Goal: Task Accomplishment & Management: Manage account settings

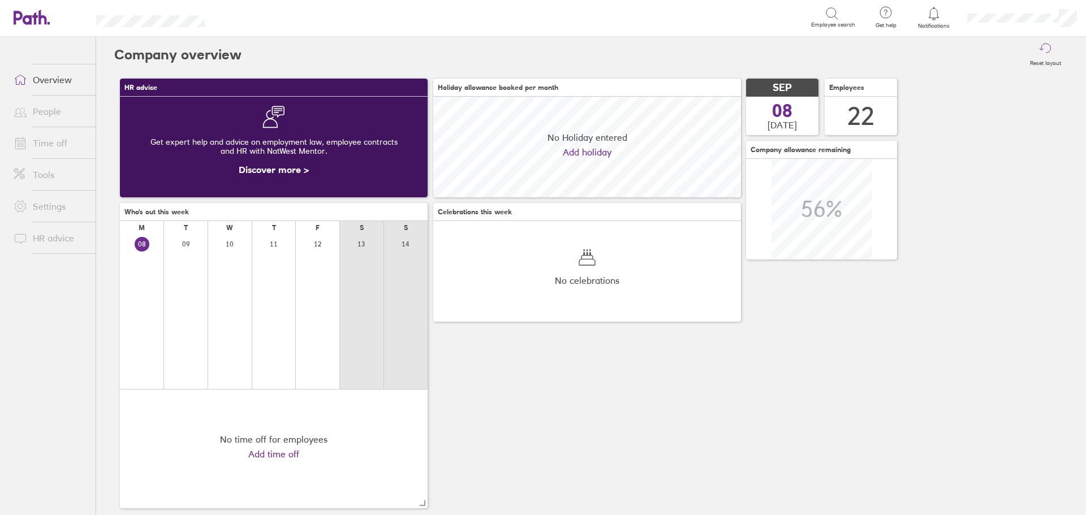
scroll to position [101, 308]
click at [59, 147] on link "Time off" at bounding box center [50, 143] width 91 height 23
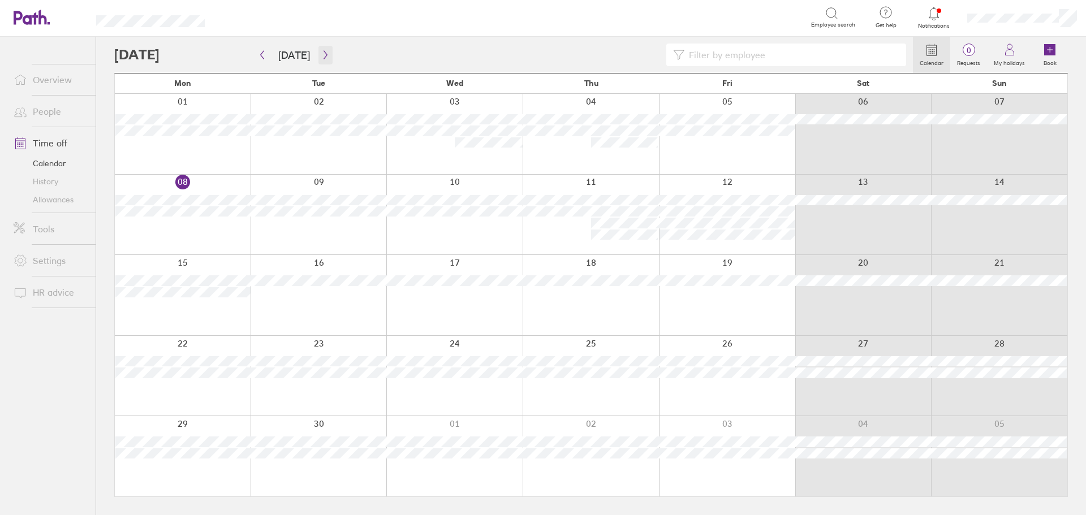
click at [321, 49] on button "button" at bounding box center [326, 55] width 14 height 19
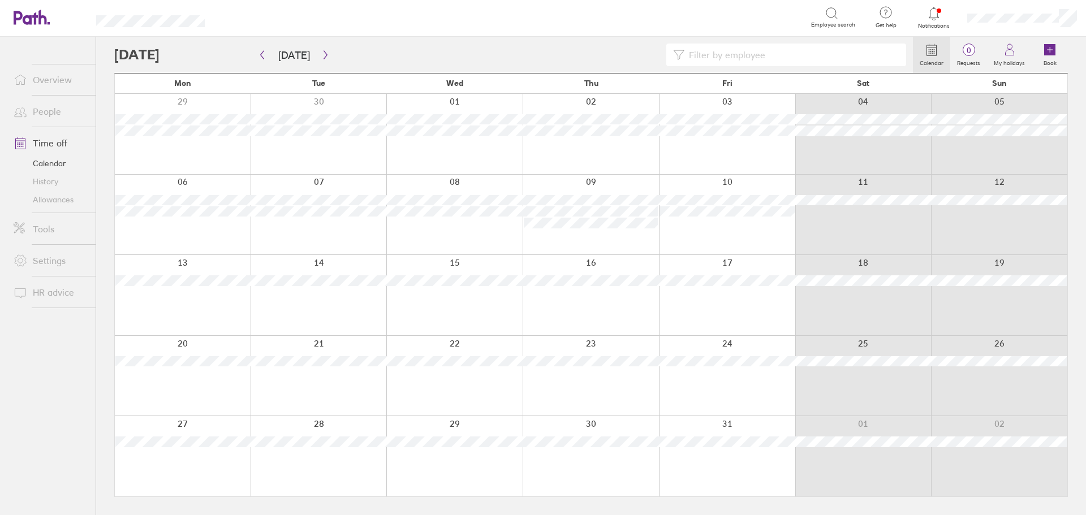
click at [193, 183] on div at bounding box center [183, 215] width 136 height 80
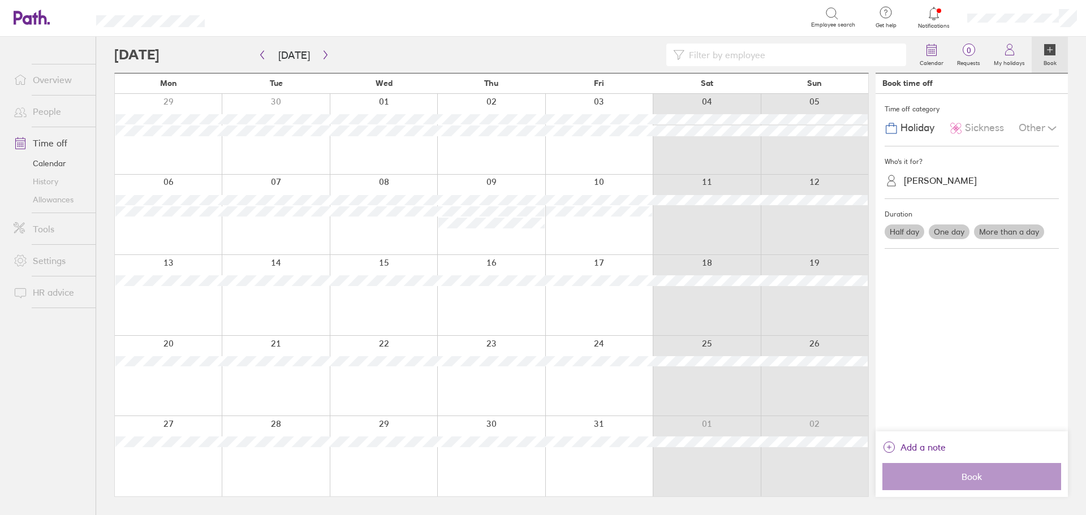
click at [952, 235] on label "One day" at bounding box center [949, 232] width 41 height 15
click at [0, 0] on input "One day" at bounding box center [0, 0] width 0 height 0
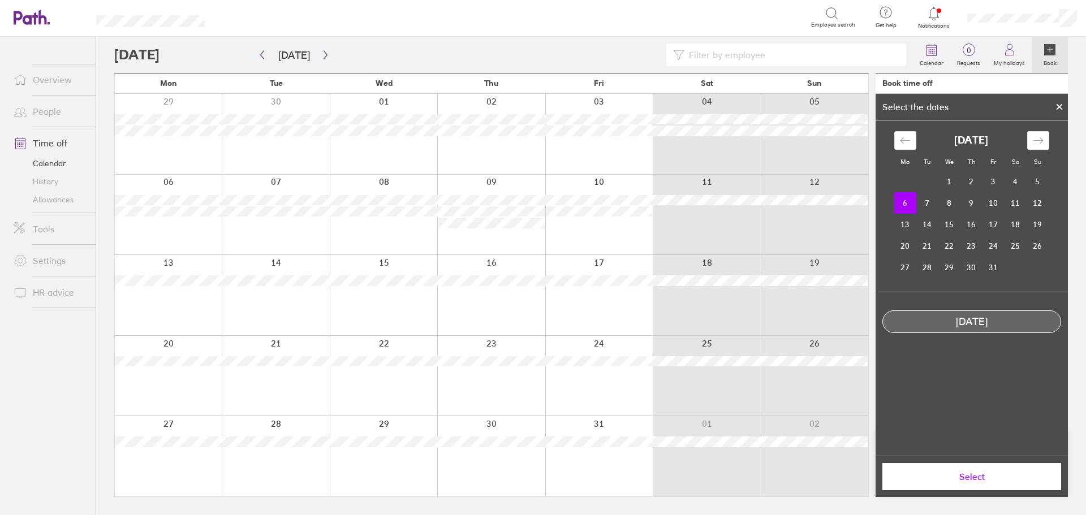
click at [1057, 103] on div at bounding box center [1059, 106] width 17 height 19
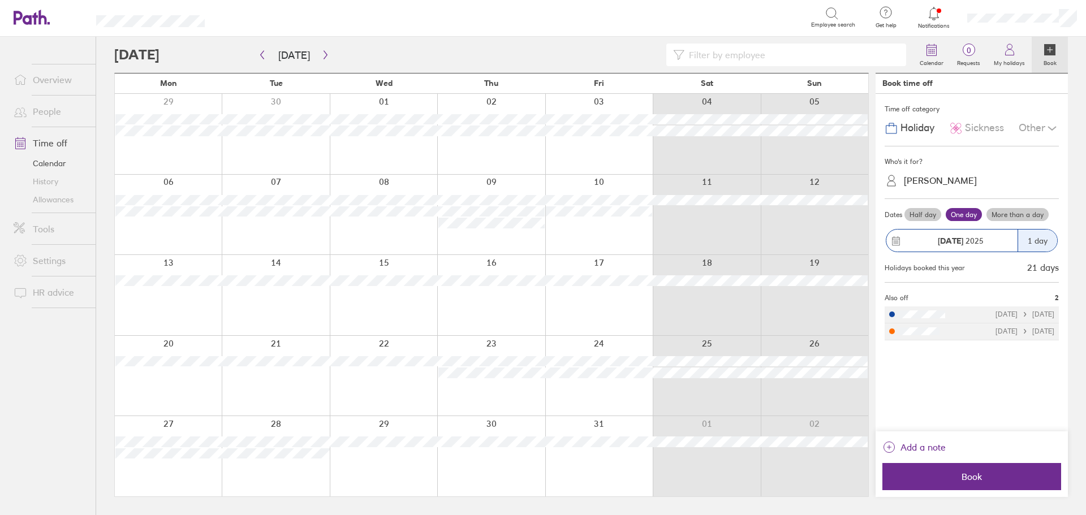
click at [1025, 220] on label "More than a day" at bounding box center [1018, 215] width 62 height 14
click at [0, 0] on input "More than a day" at bounding box center [0, 0] width 0 height 0
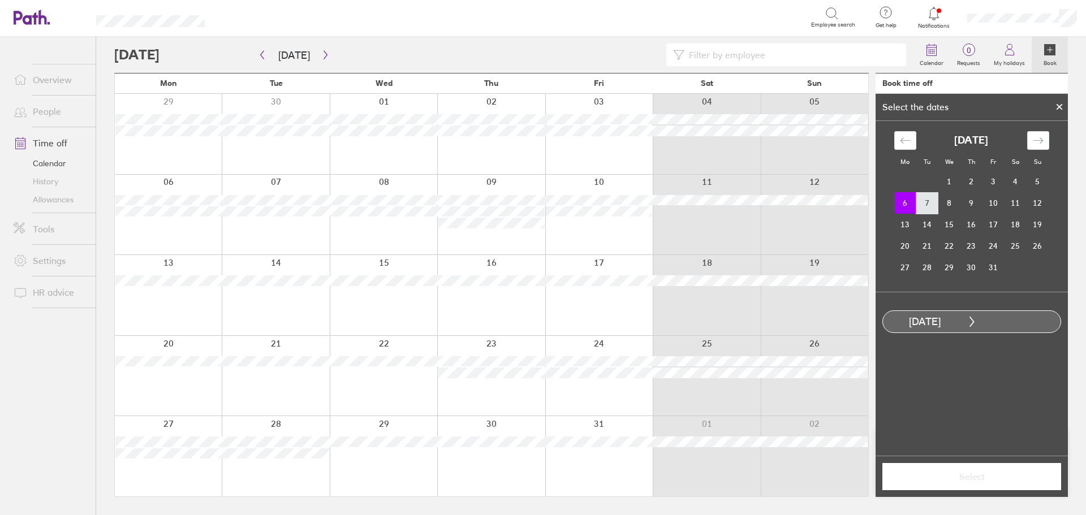
click at [928, 206] on td "7" at bounding box center [927, 202] width 22 height 21
click at [980, 480] on span "Select" at bounding box center [971, 477] width 163 height 10
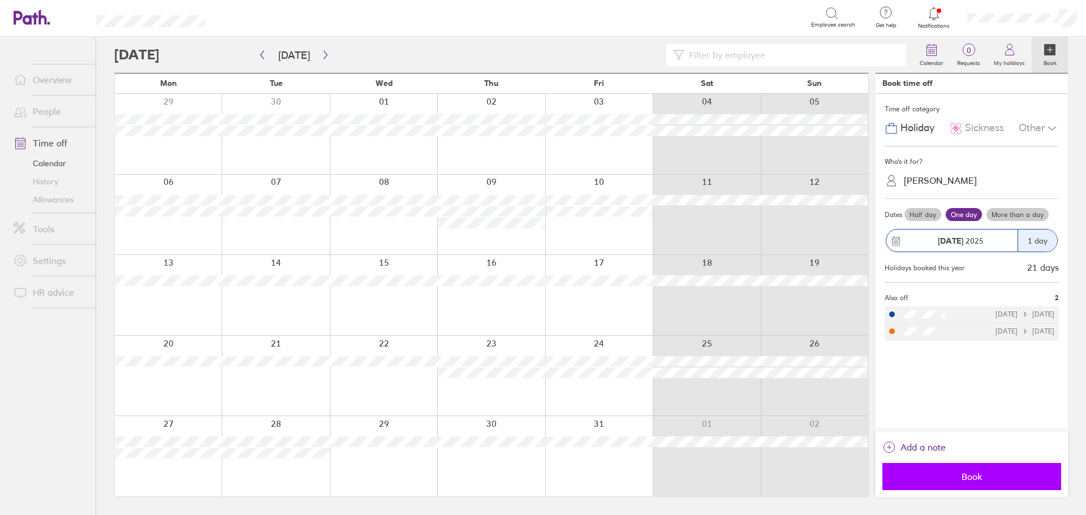
click at [993, 478] on span "Book" at bounding box center [971, 477] width 163 height 10
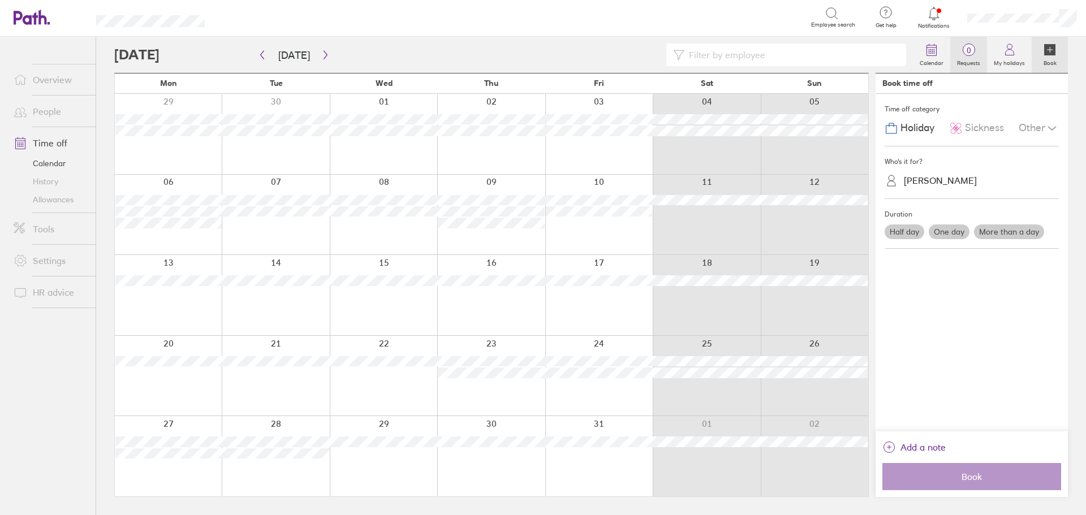
drag, startPoint x: 933, startPoint y: 52, endPoint x: 953, endPoint y: 56, distance: 19.6
click at [933, 52] on circle at bounding box center [932, 51] width 1 height 1
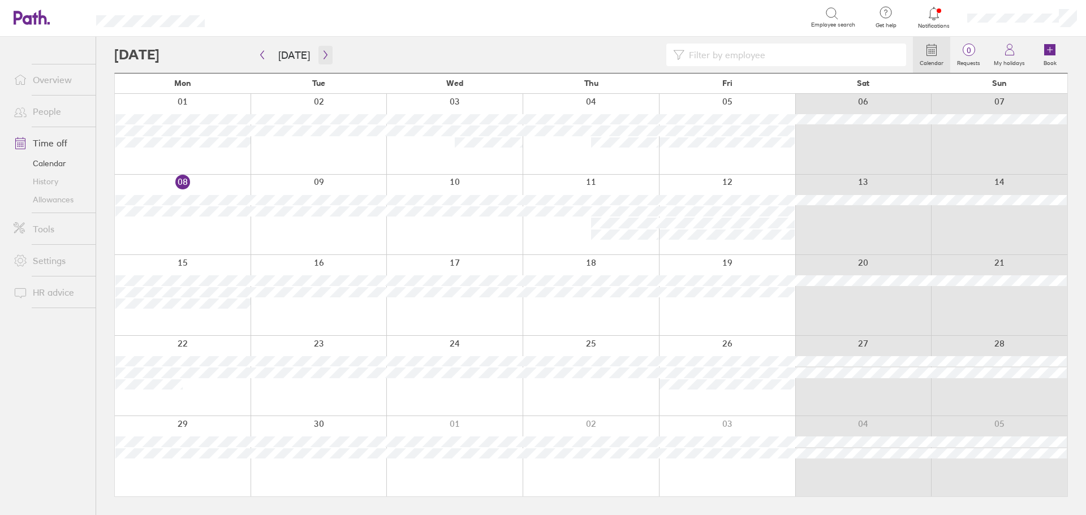
click at [322, 58] on icon "button" at bounding box center [325, 54] width 8 height 9
click at [314, 221] on div at bounding box center [319, 215] width 136 height 80
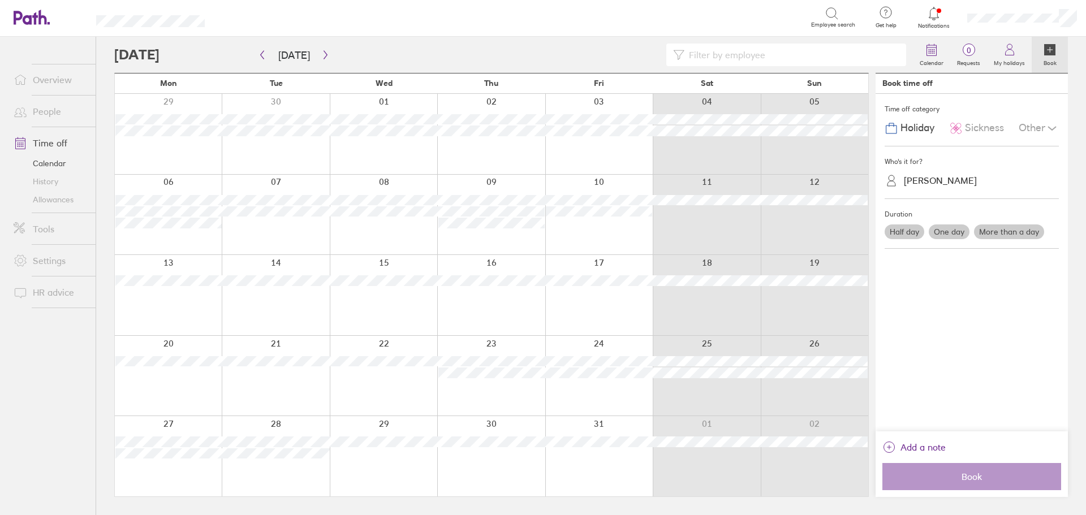
click at [944, 236] on label "One day" at bounding box center [949, 232] width 41 height 15
click at [0, 0] on input "One day" at bounding box center [0, 0] width 0 height 0
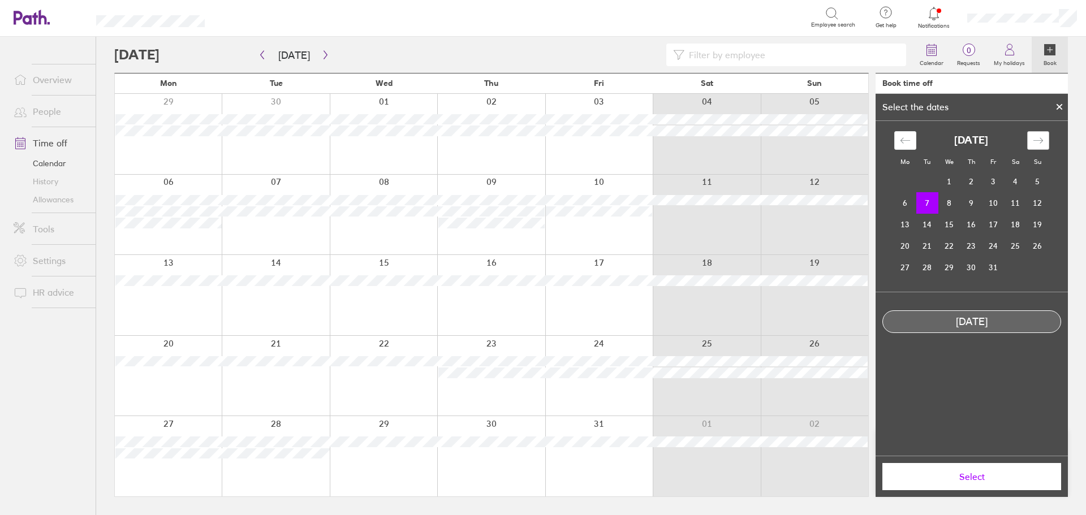
click at [1034, 143] on icon "Move forward to switch to the next month." at bounding box center [1038, 140] width 11 height 11
click at [908, 143] on icon "Move backward to switch to the previous month." at bounding box center [905, 140] width 11 height 11
click at [999, 475] on span "Select" at bounding box center [971, 477] width 163 height 10
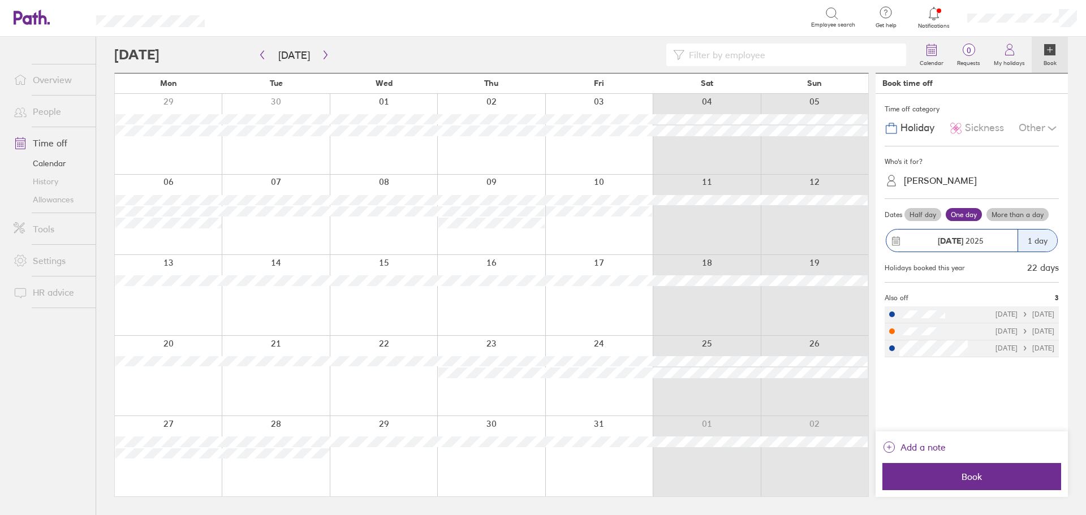
click at [999, 475] on span "Book" at bounding box center [971, 477] width 163 height 10
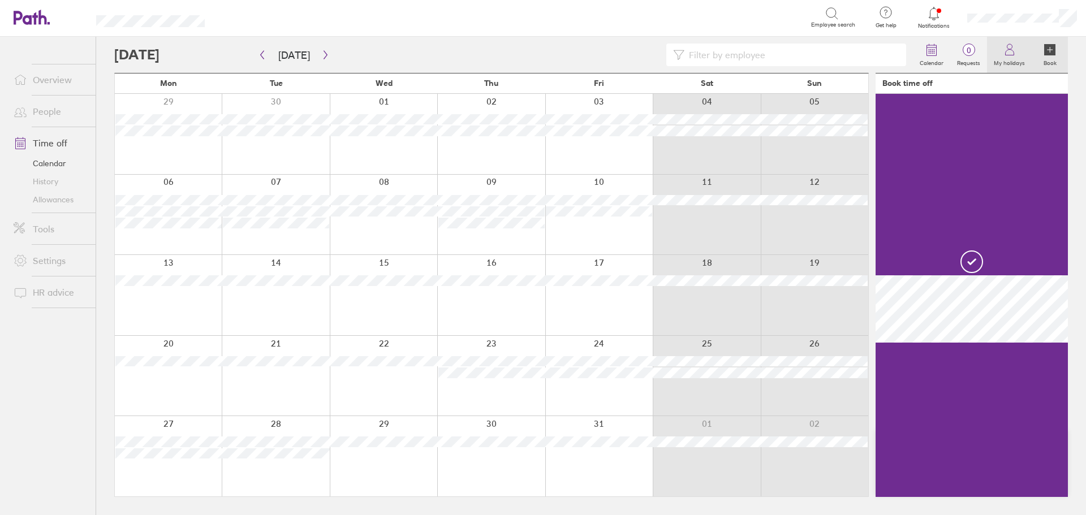
click at [1012, 59] on label "My holidays" at bounding box center [1009, 62] width 45 height 10
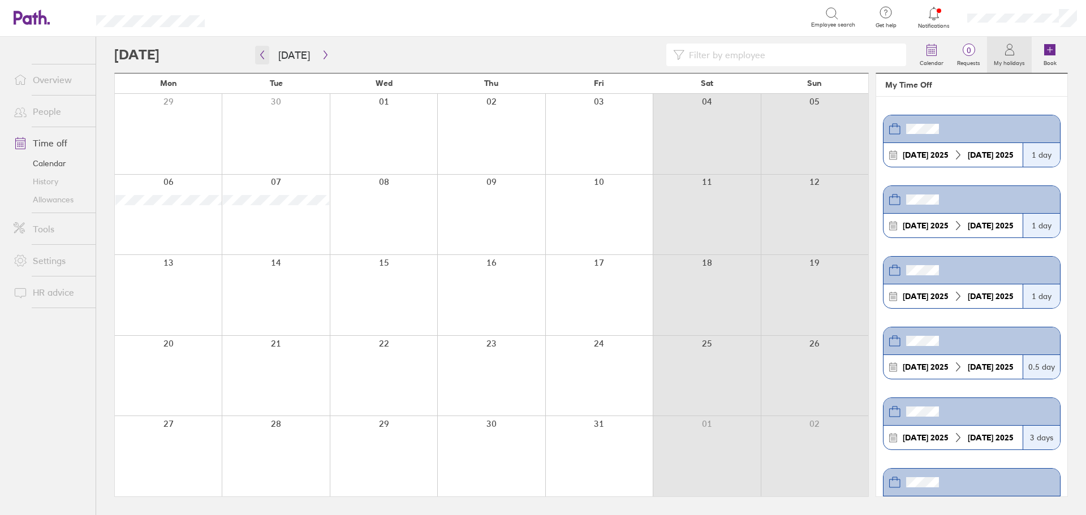
click at [264, 51] on icon "button" at bounding box center [262, 54] width 8 height 9
click at [321, 55] on icon "button" at bounding box center [325, 54] width 8 height 9
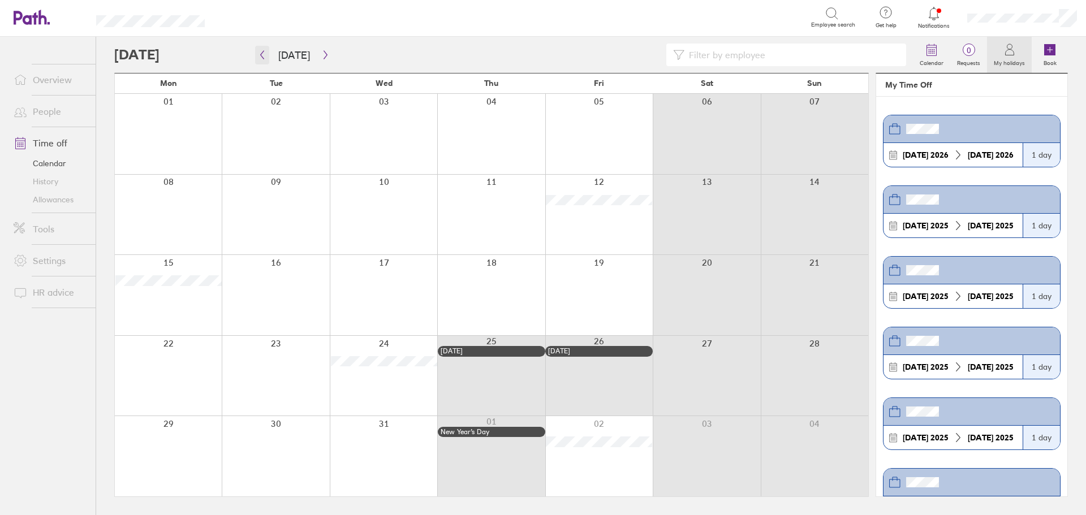
click at [263, 61] on button "button" at bounding box center [262, 55] width 14 height 19
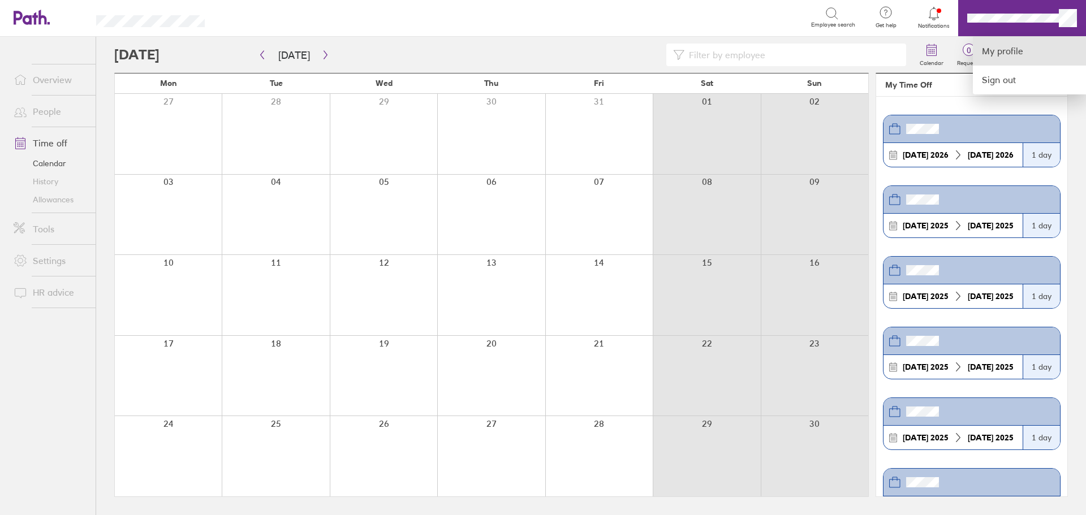
click at [1015, 52] on link "My profile" at bounding box center [1029, 51] width 113 height 29
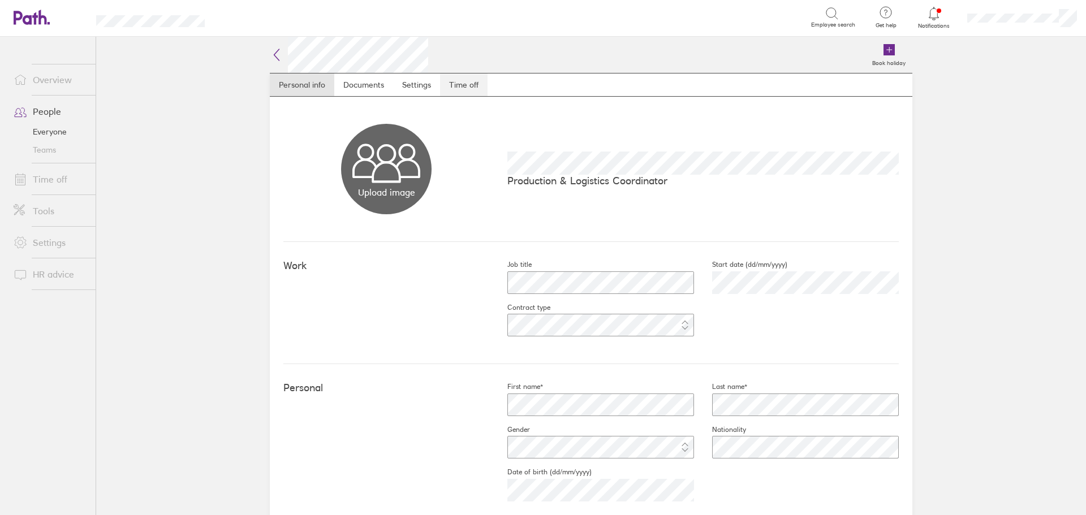
click at [460, 77] on link "Time off" at bounding box center [464, 85] width 48 height 23
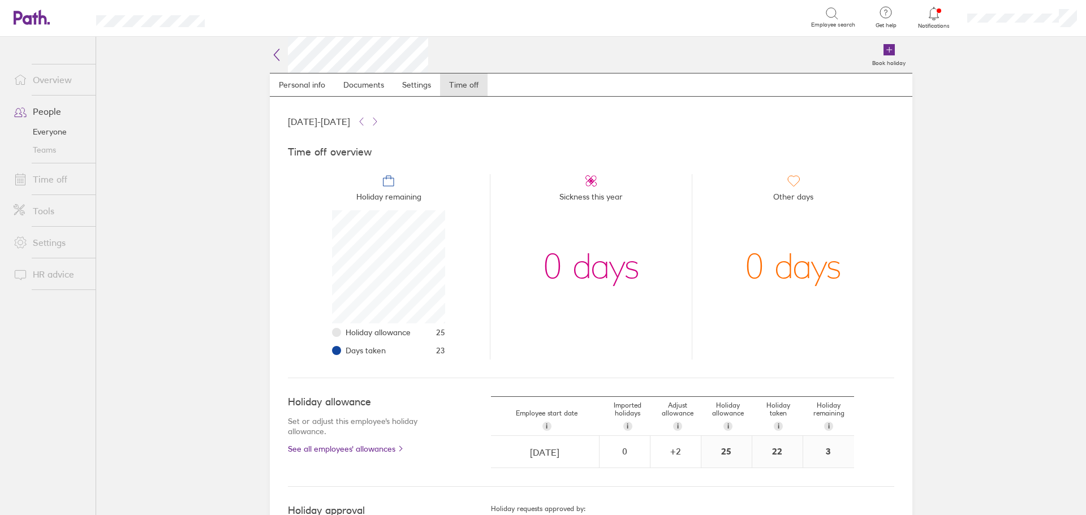
click at [64, 182] on link "Time off" at bounding box center [50, 179] width 91 height 23
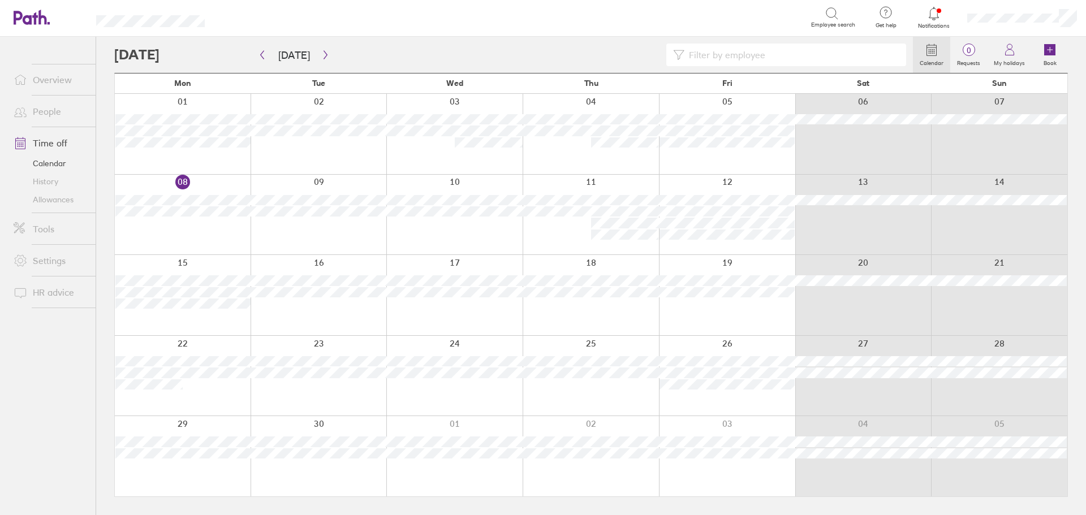
click at [461, 341] on div at bounding box center [454, 376] width 136 height 80
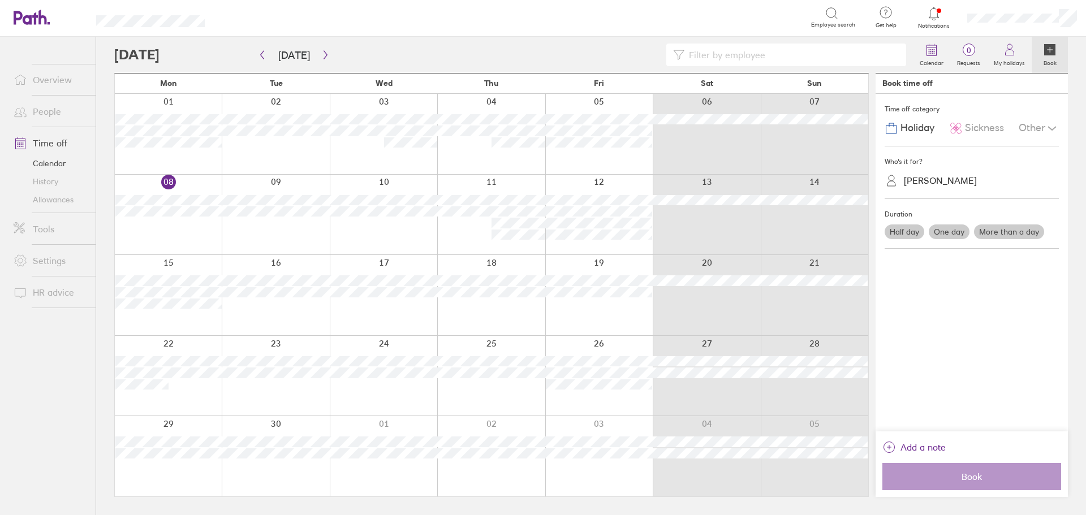
click at [959, 236] on label "One day" at bounding box center [949, 232] width 41 height 15
click at [0, 0] on input "One day" at bounding box center [0, 0] width 0 height 0
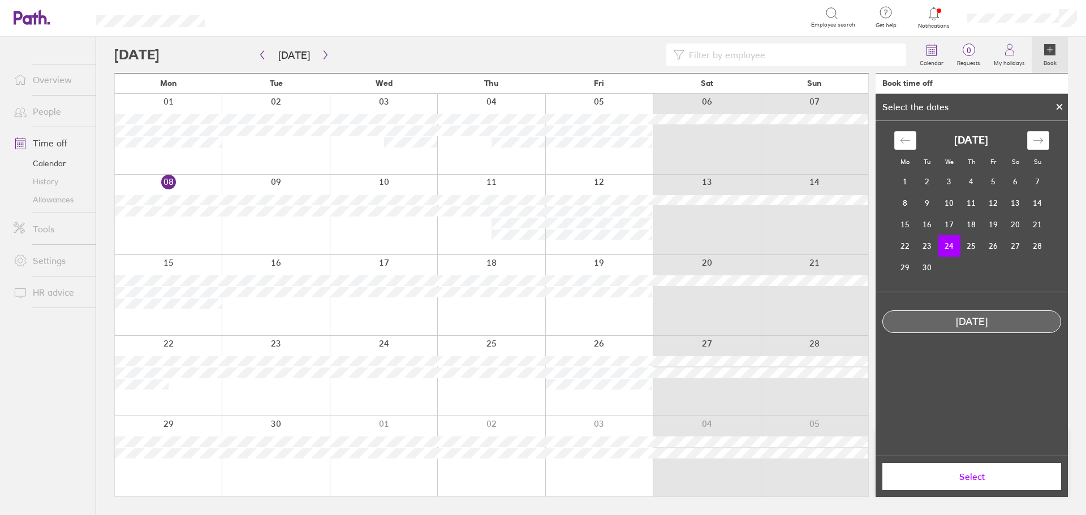
click at [963, 475] on span "Select" at bounding box center [971, 477] width 163 height 10
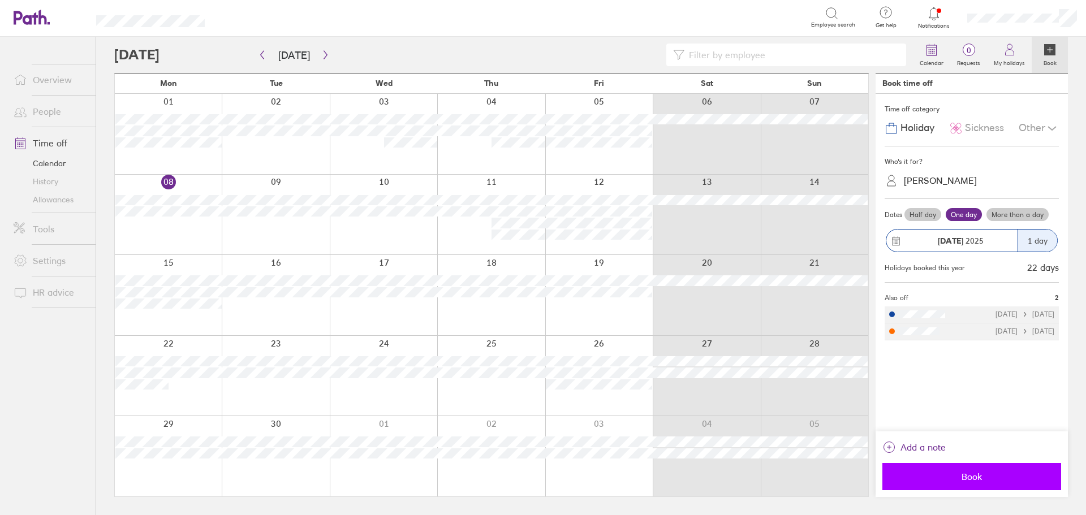
click at [976, 479] on span "Book" at bounding box center [971, 477] width 163 height 10
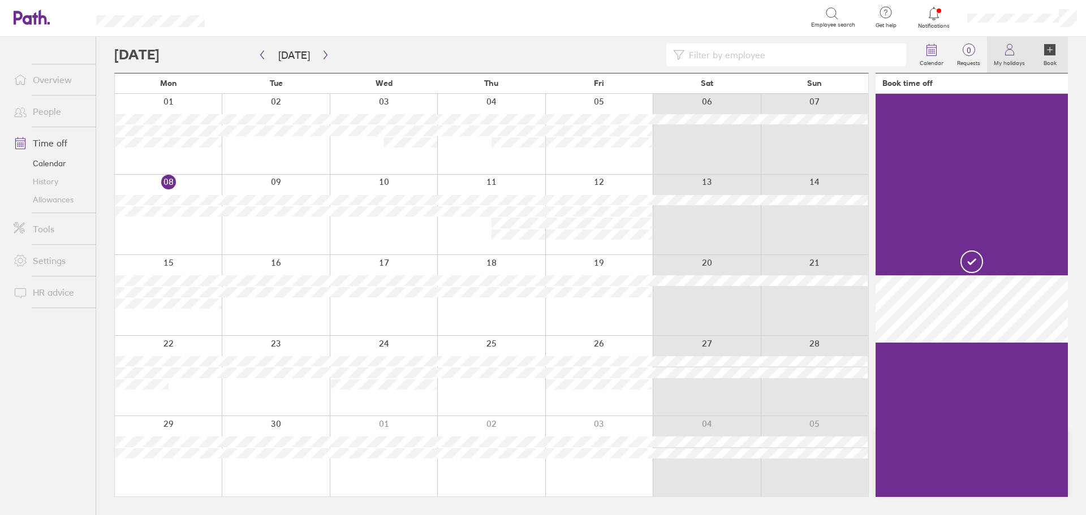
click at [1005, 63] on label "My holidays" at bounding box center [1009, 62] width 45 height 10
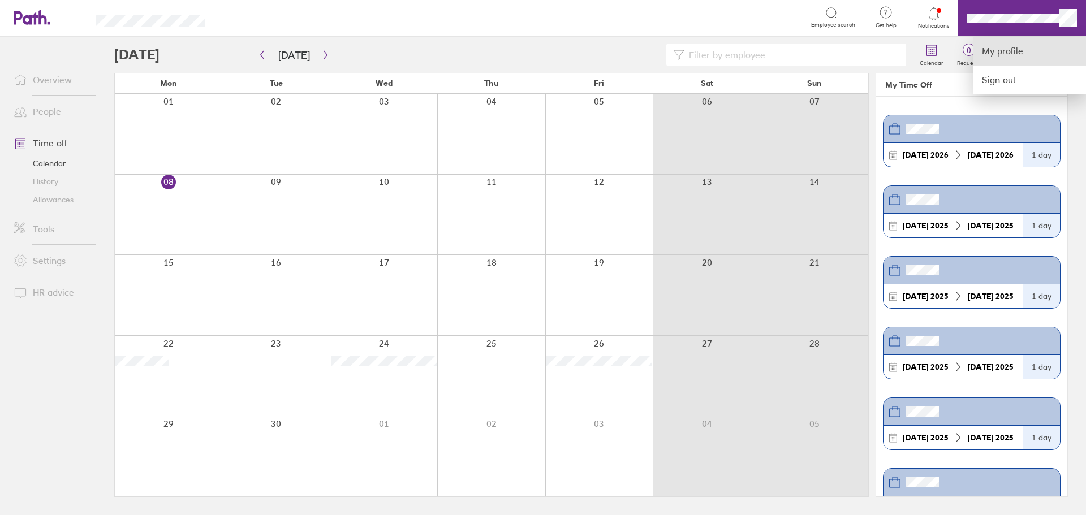
click at [1008, 52] on link "My profile" at bounding box center [1029, 51] width 113 height 29
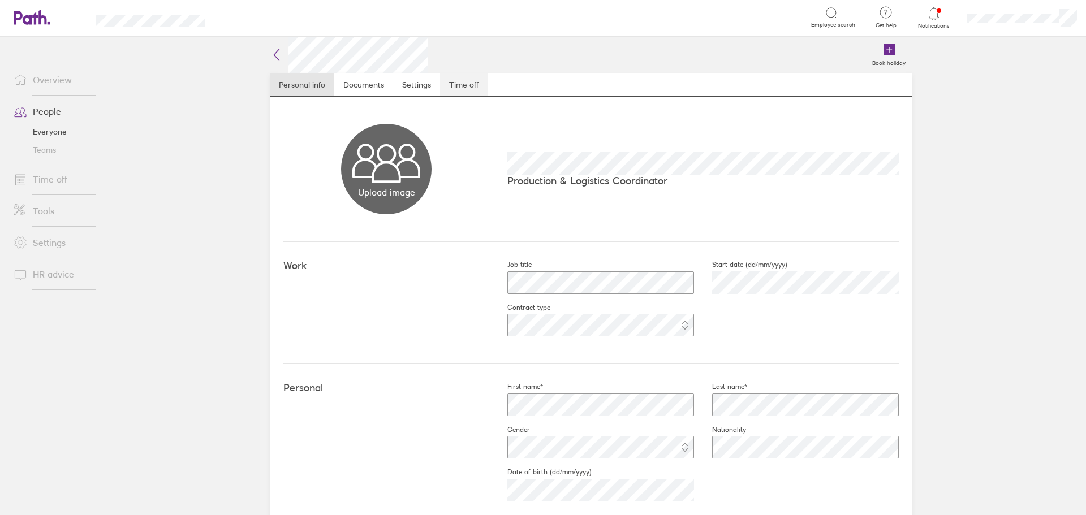
click at [456, 84] on link "Time off" at bounding box center [464, 85] width 48 height 23
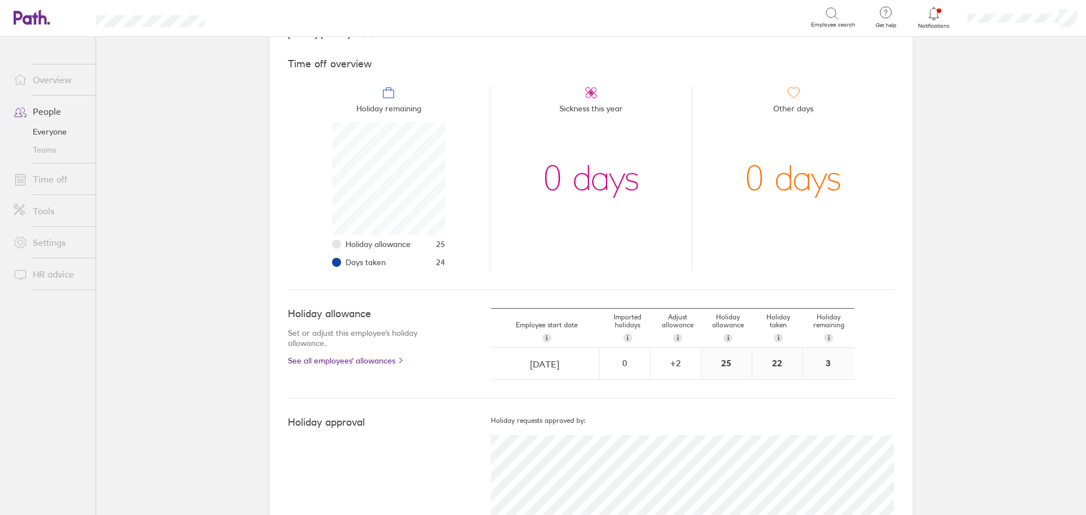
scroll to position [113, 0]
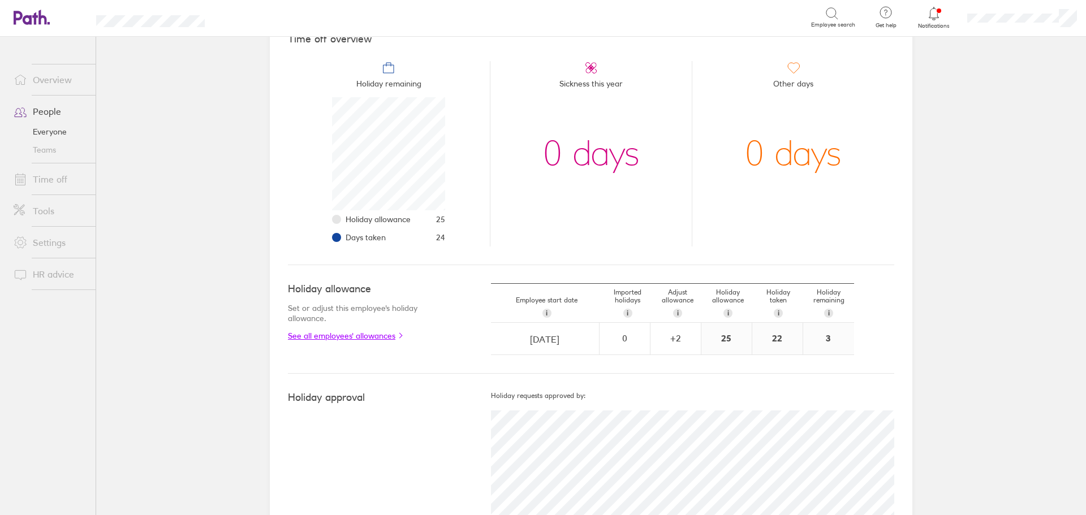
click at [394, 339] on link "See all employees' allowances" at bounding box center [367, 336] width 158 height 9
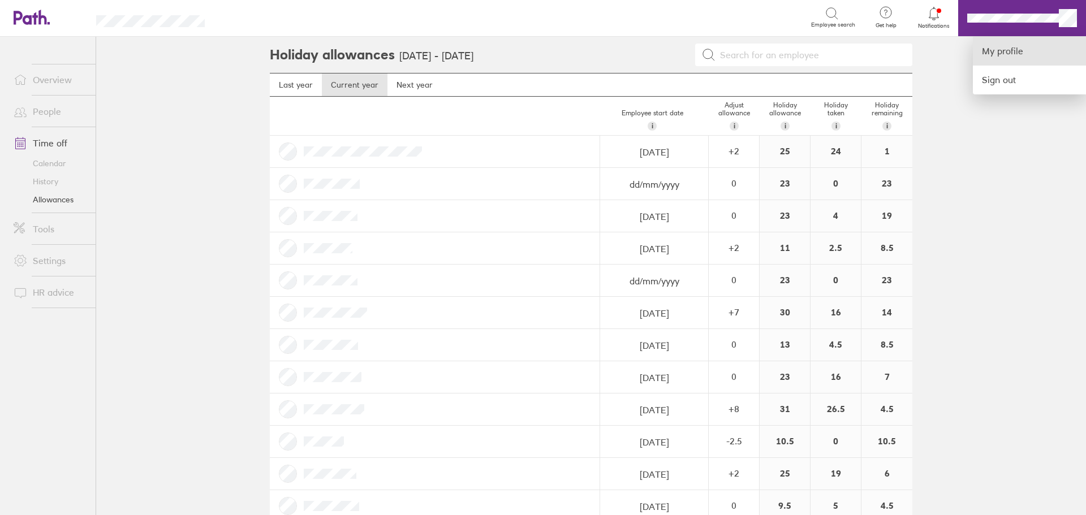
click at [1006, 48] on link "My profile" at bounding box center [1029, 51] width 113 height 29
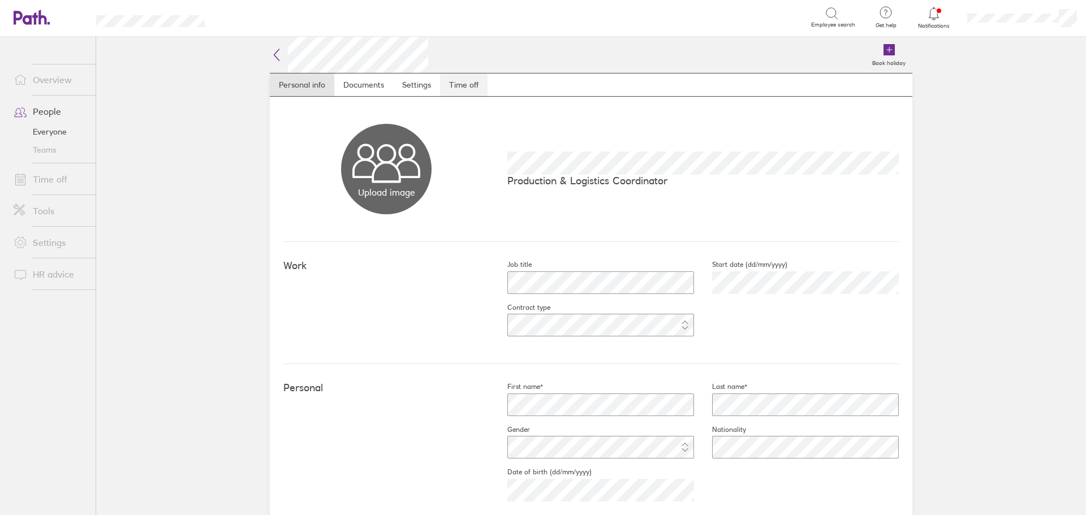
click at [444, 85] on link "Time off" at bounding box center [464, 85] width 48 height 23
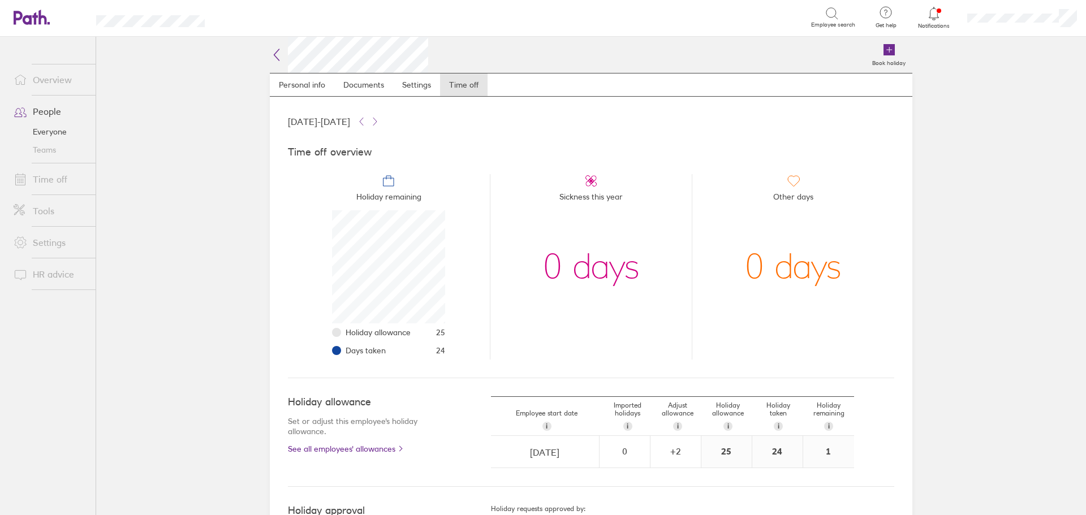
scroll to position [113, 113]
